Goal: Task Accomplishment & Management: Use online tool/utility

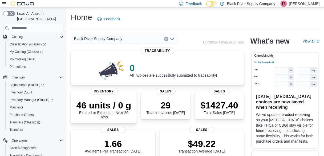
scroll to position [102, 0]
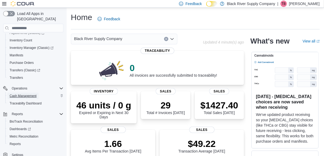
click at [32, 94] on span "Cash Management" at bounding box center [23, 96] width 27 height 4
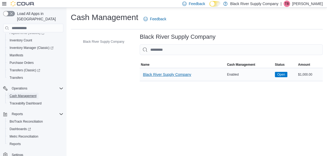
click at [184, 74] on span "Black River Supply Company" at bounding box center [167, 74] width 48 height 5
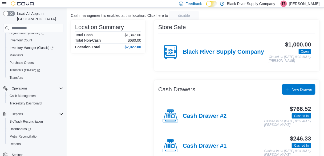
scroll to position [48, 0]
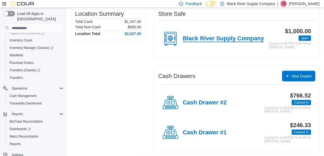
click at [205, 35] on h4 "Black River Supply Company" at bounding box center [223, 38] width 81 height 7
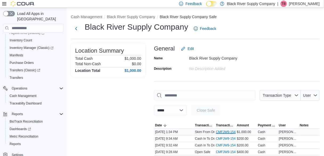
click at [230, 131] on link "CMFJW9-1547 (opens in a new tab or window)" at bounding box center [229, 131] width 26 height 4
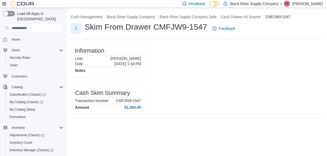
click at [75, 27] on button "Next" at bounding box center [76, 28] width 11 height 11
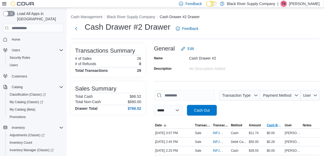
click at [273, 117] on div at bounding box center [237, 118] width 166 height 6
click at [277, 123] on span "Cash Back" at bounding box center [275, 125] width 16 height 4
click at [272, 117] on div at bounding box center [237, 118] width 166 height 6
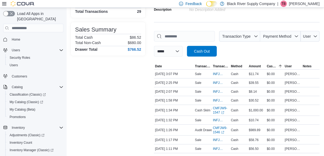
scroll to position [59, 0]
click at [161, 64] on span "Date" at bounding box center [158, 65] width 7 height 4
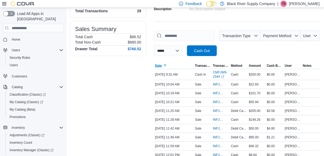
click at [162, 65] on span "Date" at bounding box center [158, 65] width 7 height 4
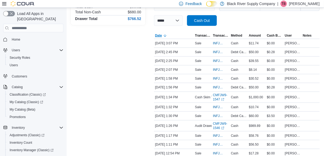
scroll to position [90, 0]
